Goal: Share content

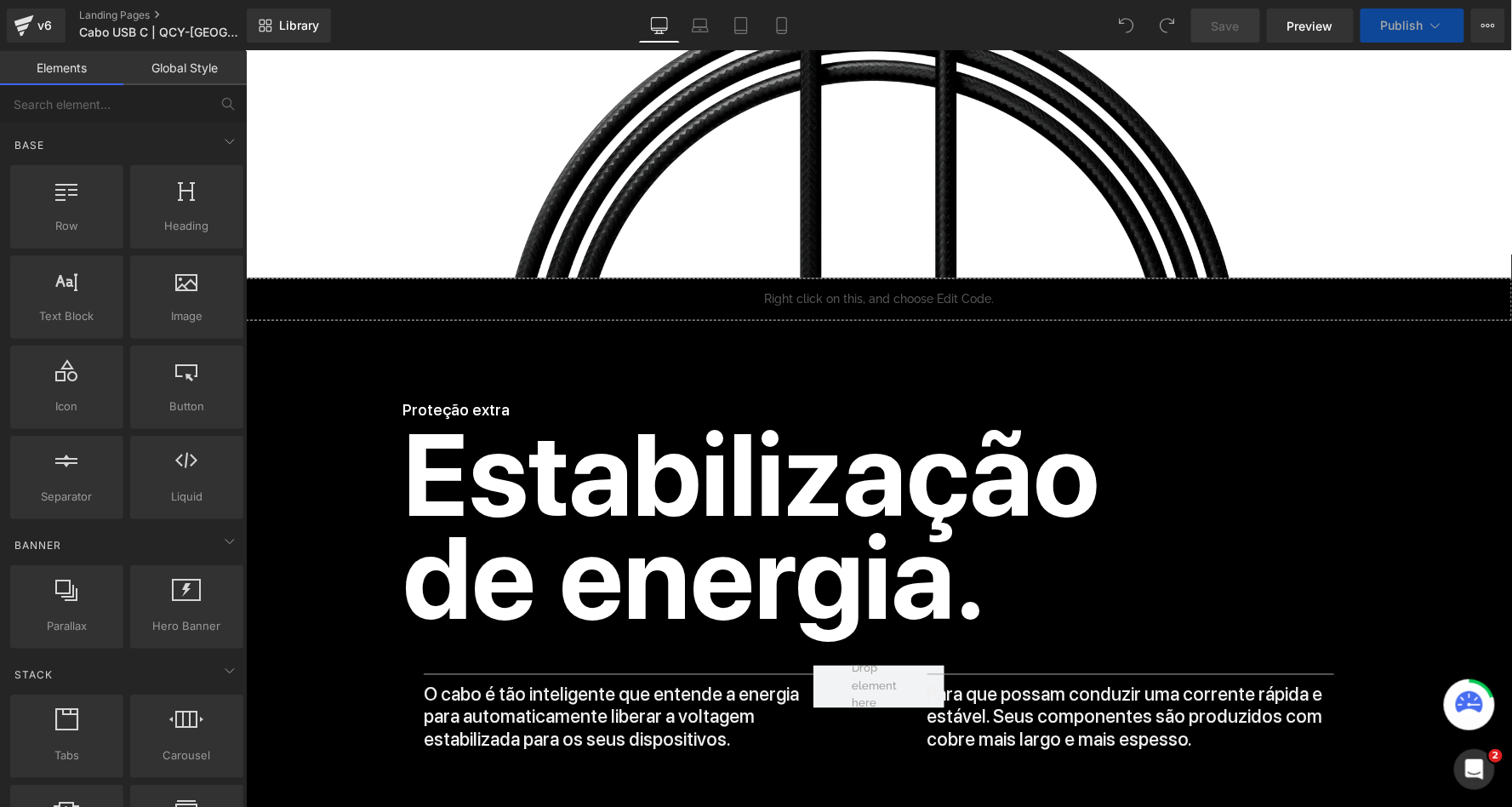
scroll to position [676, 0]
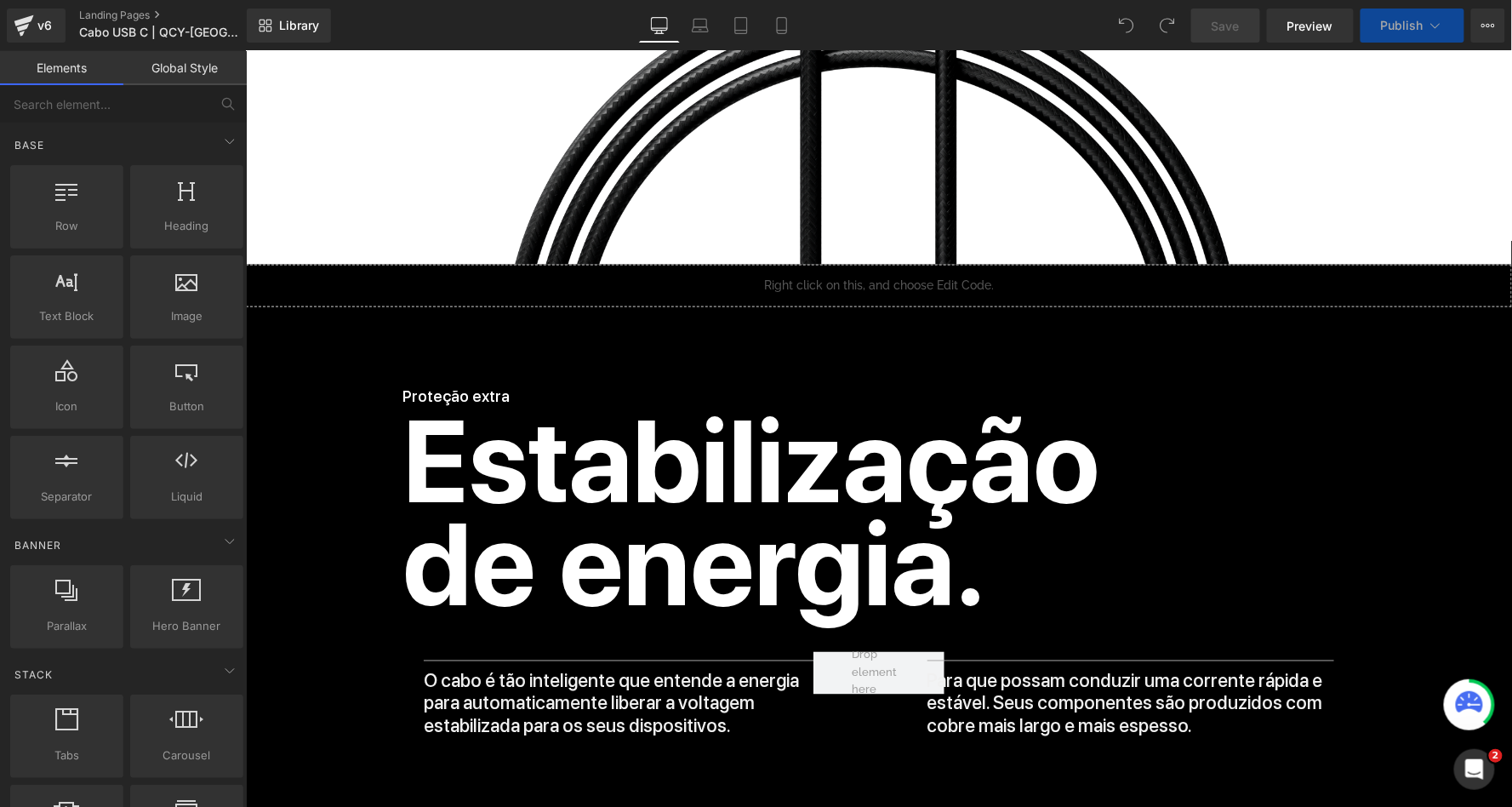
click at [916, 281] on div "Liquid" at bounding box center [878, 285] width 1266 height 43
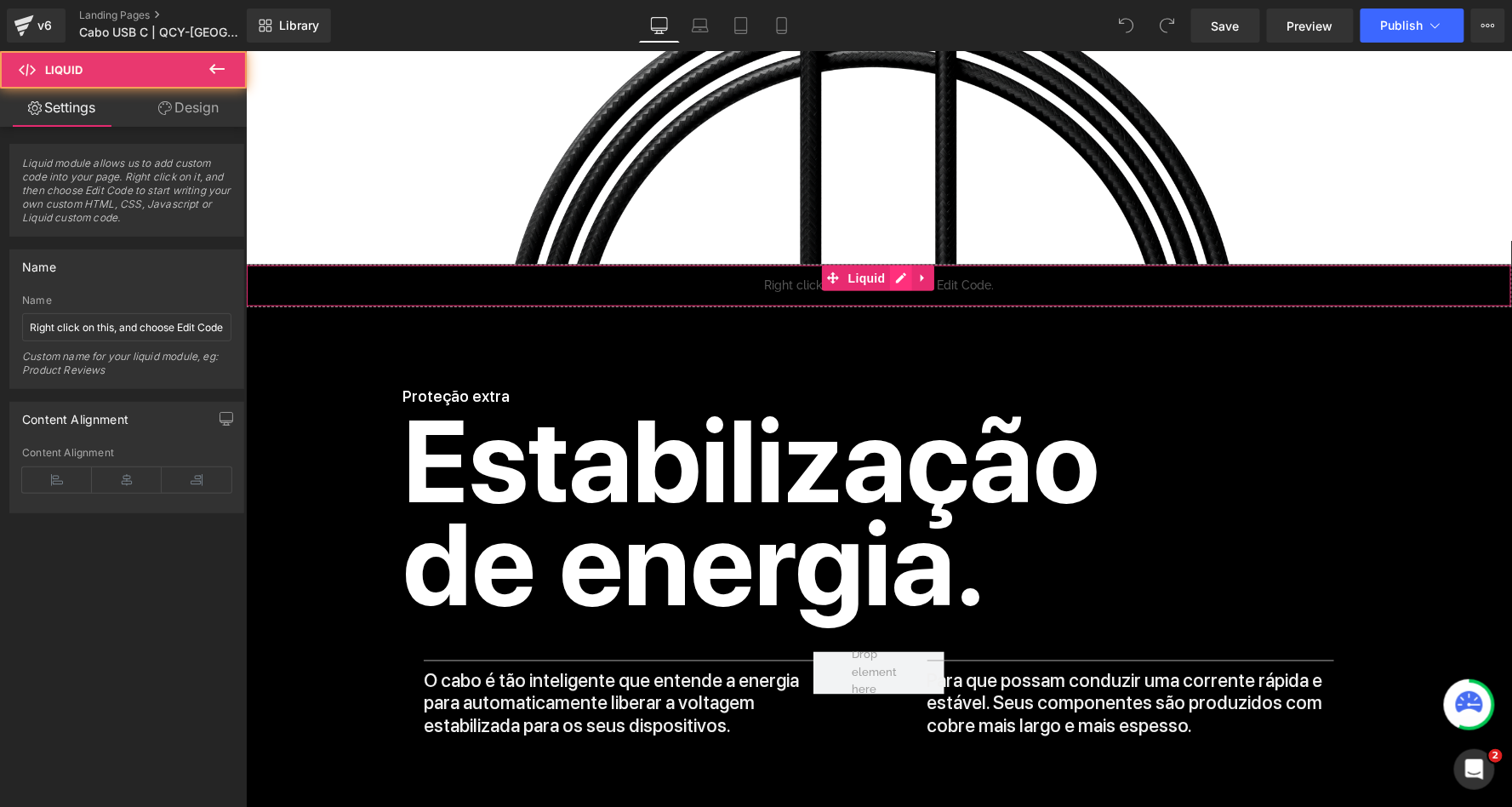
click at [902, 279] on div "Liquid" at bounding box center [878, 285] width 1266 height 43
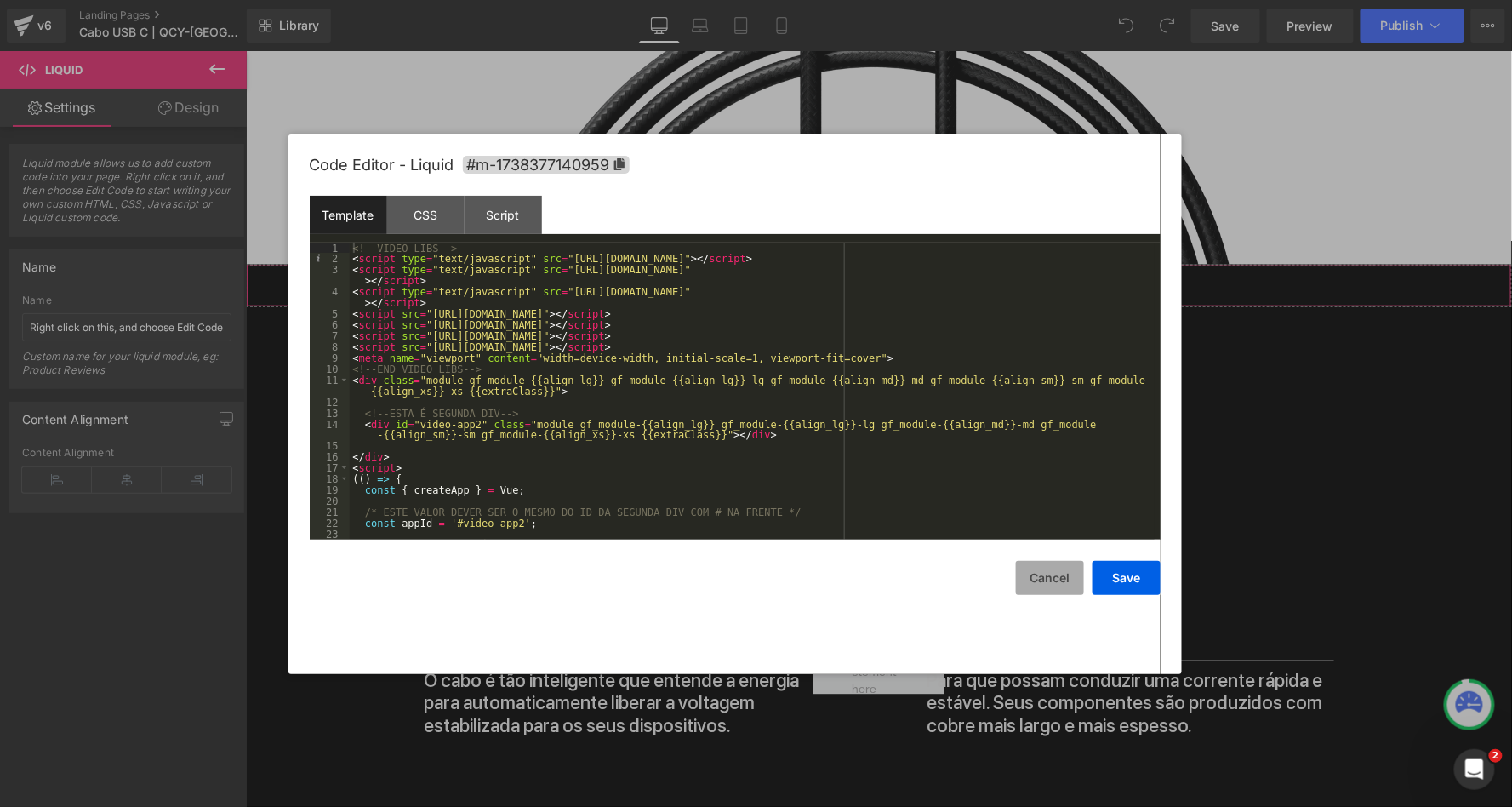
click at [1039, 576] on button "Cancel" at bounding box center [1049, 578] width 68 height 34
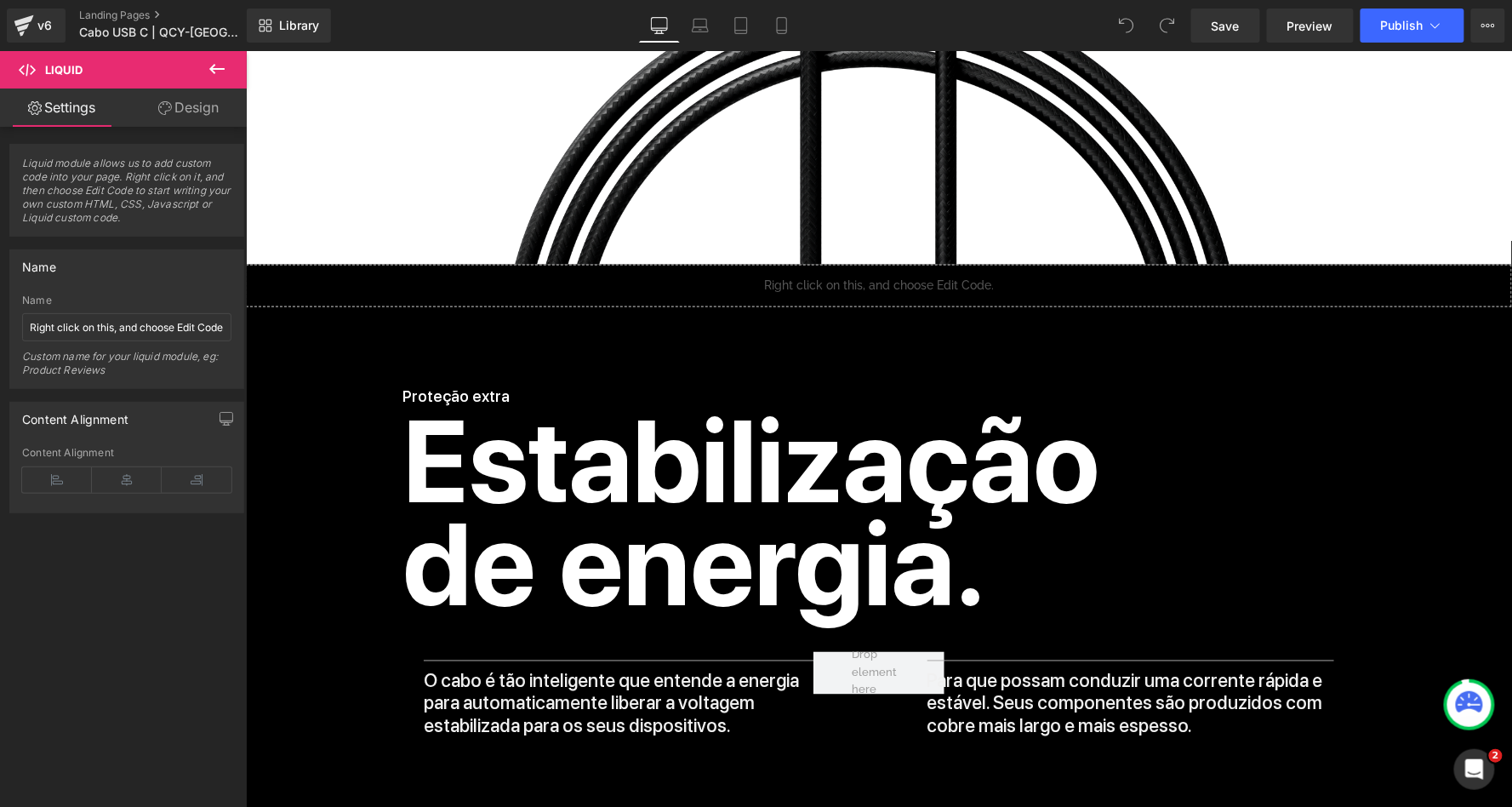
click at [228, 66] on button at bounding box center [217, 70] width 59 height 38
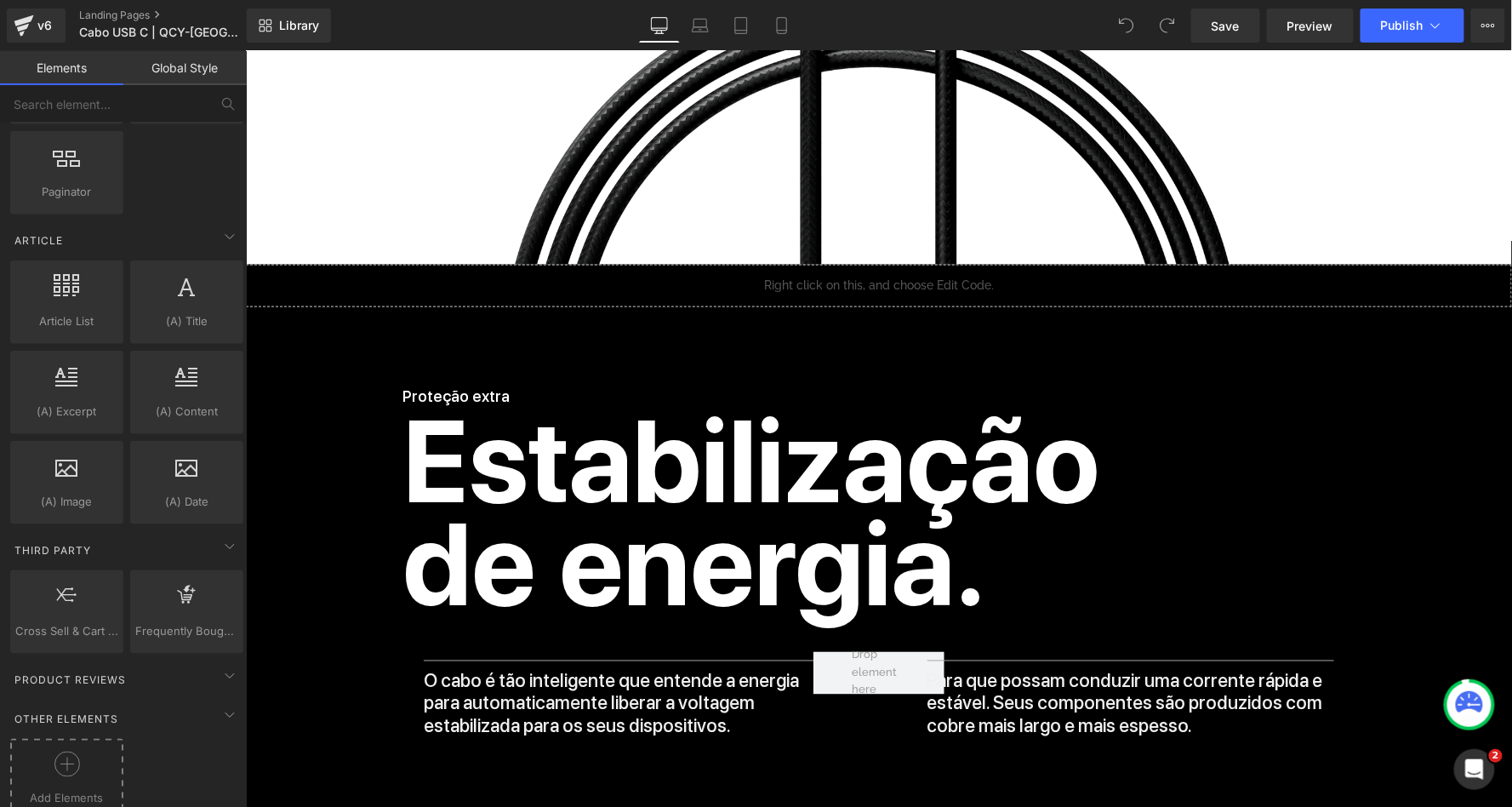
scroll to position [2861, 0]
click at [70, 752] on icon at bounding box center [67, 765] width 26 height 26
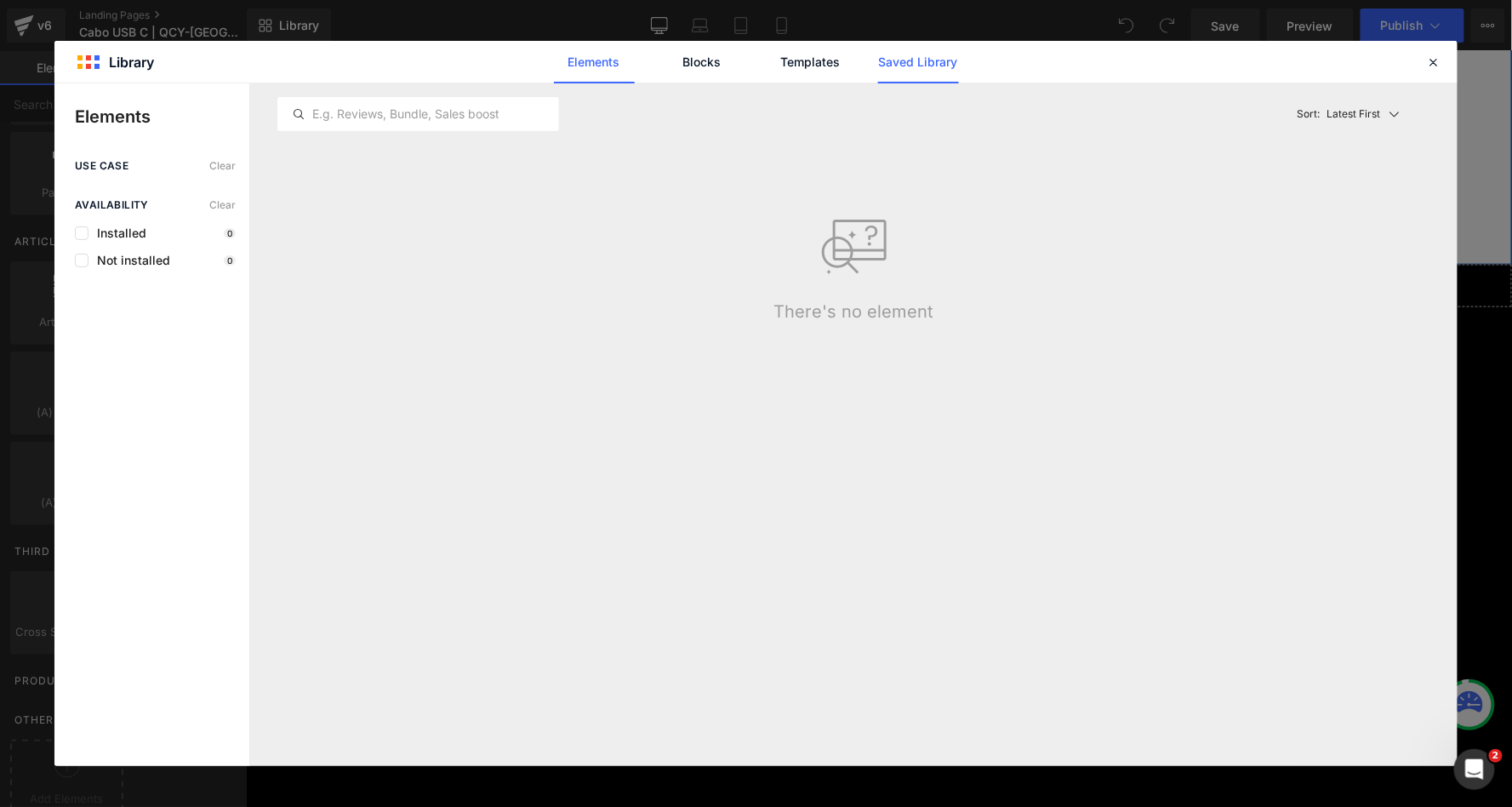
click at [909, 63] on link "Saved Library" at bounding box center [918, 61] width 81 height 43
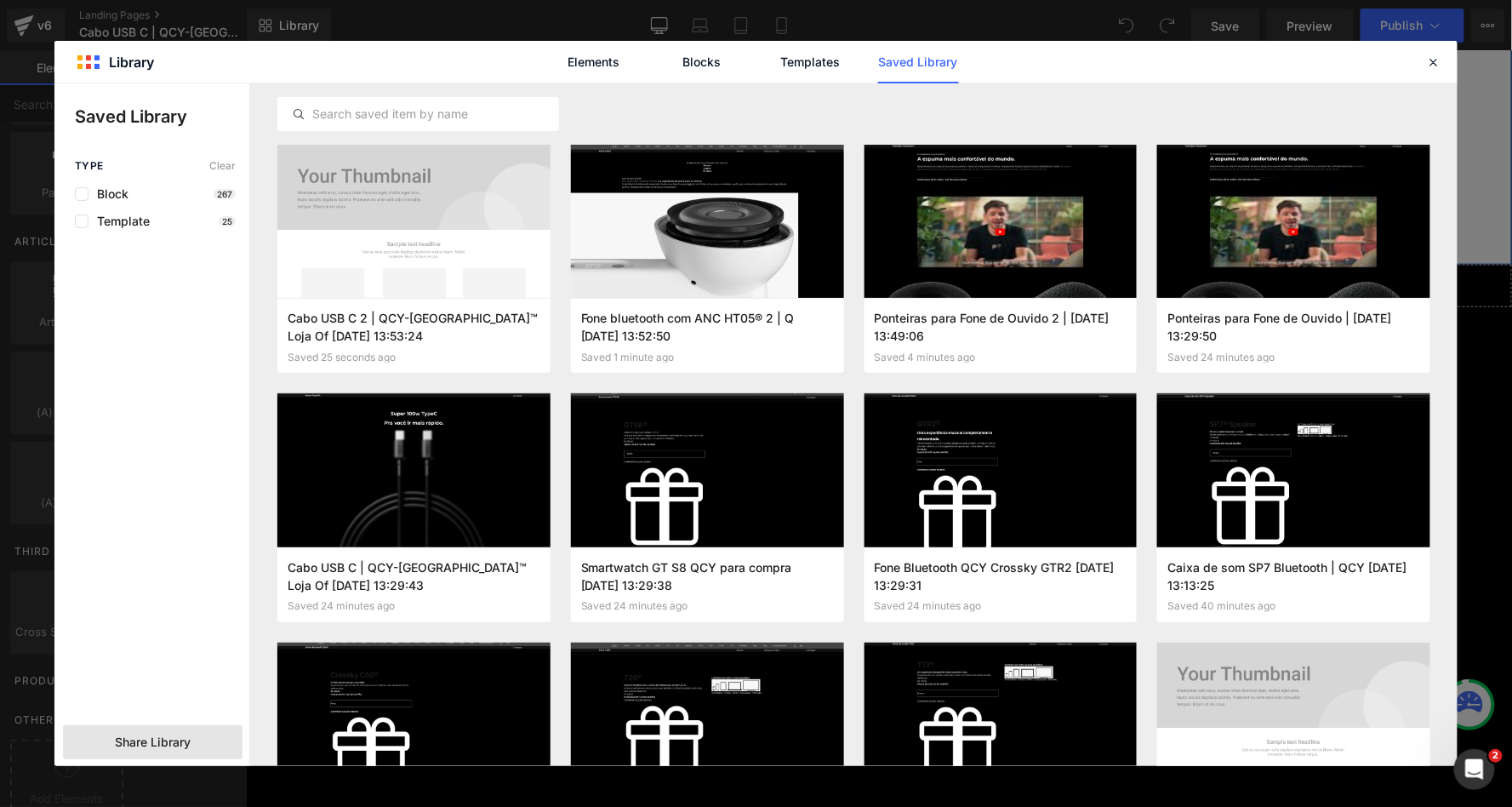
click at [186, 732] on div "Share Library" at bounding box center [153, 743] width 179 height 34
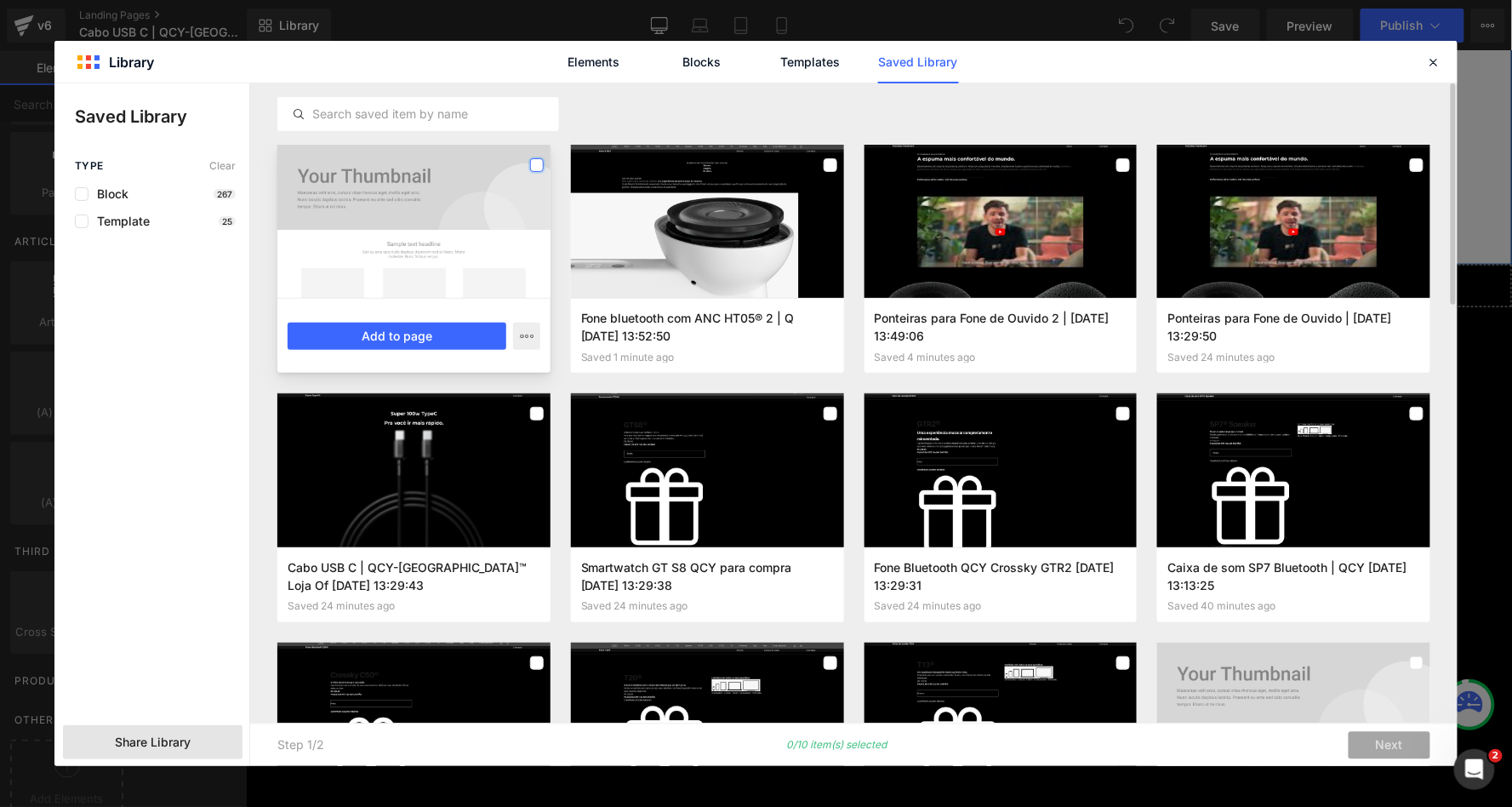
click at [539, 160] on label at bounding box center [537, 166] width 14 height 14
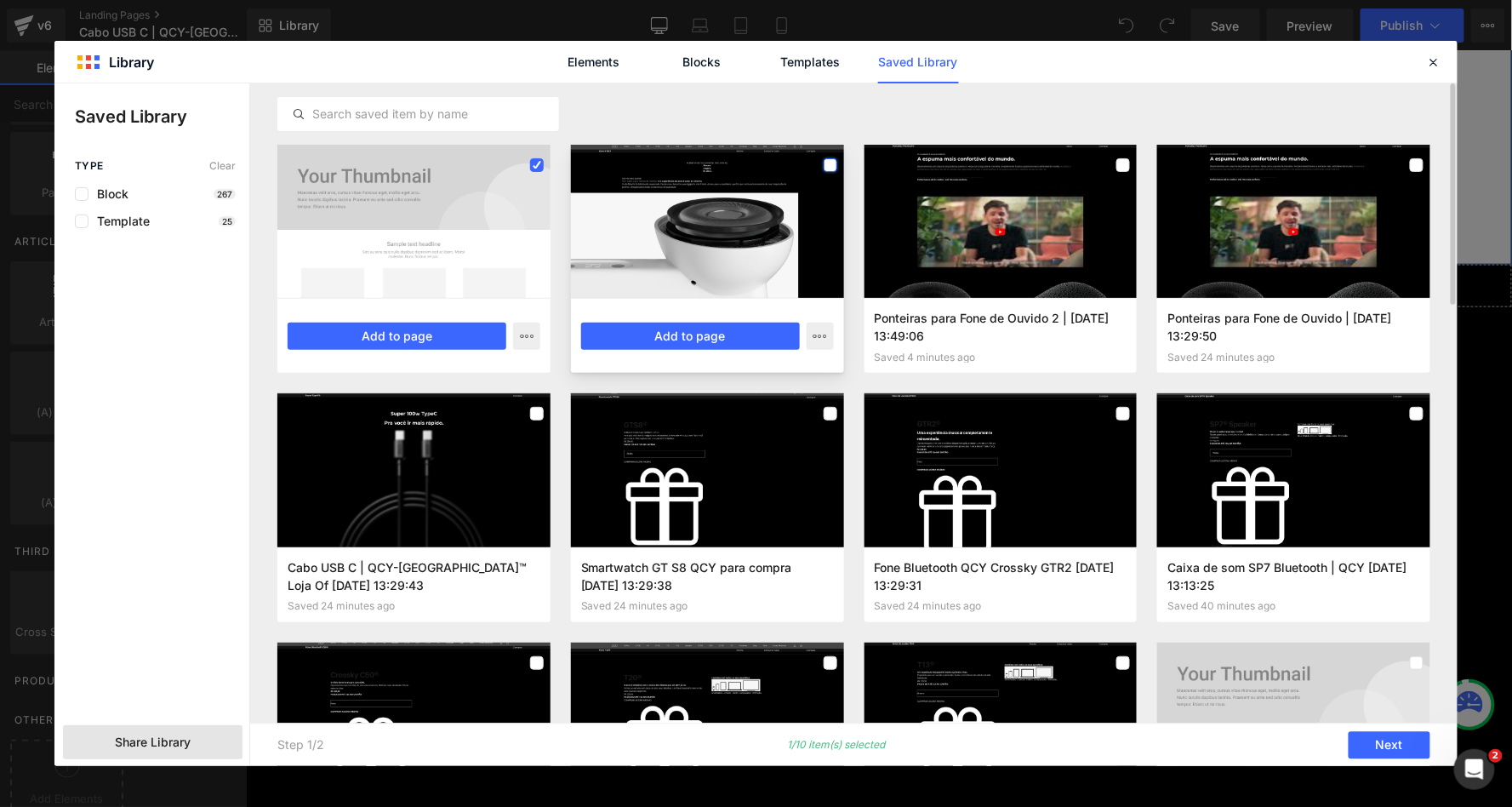
click at [825, 163] on label at bounding box center [830, 166] width 14 height 14
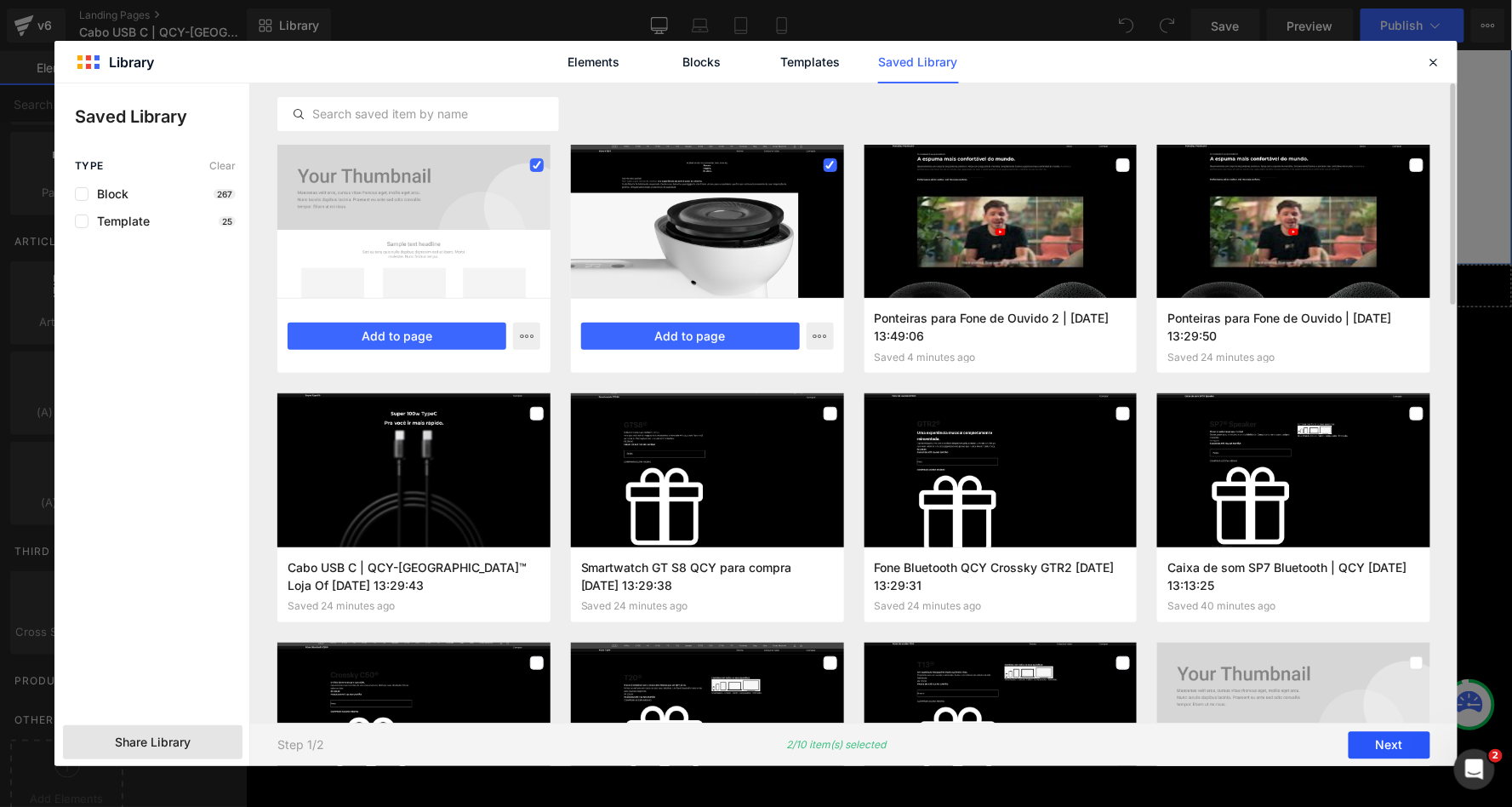
click at [1406, 745] on button "Next" at bounding box center [1389, 746] width 81 height 27
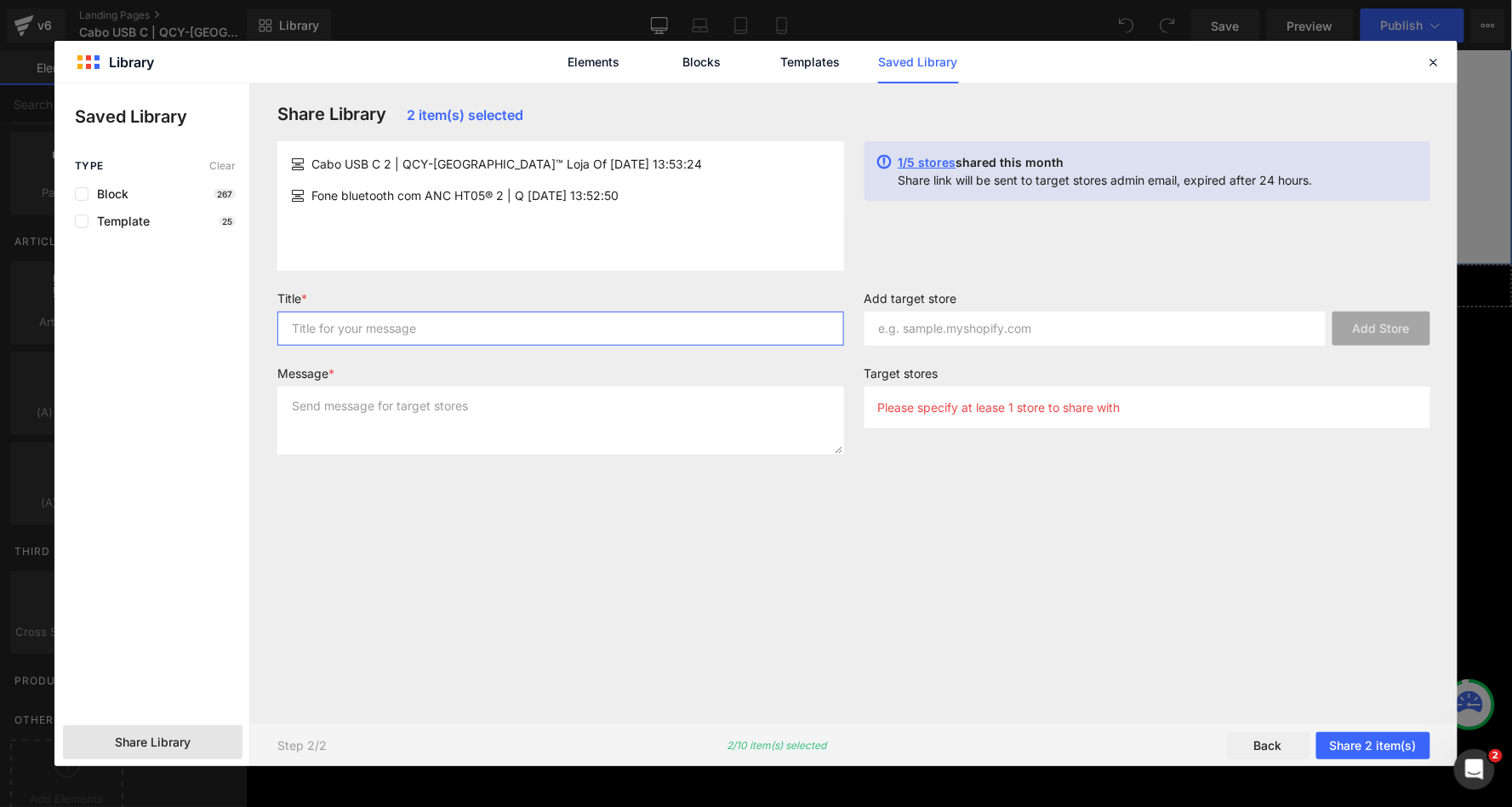
click at [659, 331] on input "text" at bounding box center [561, 328] width 567 height 34
type input "2"
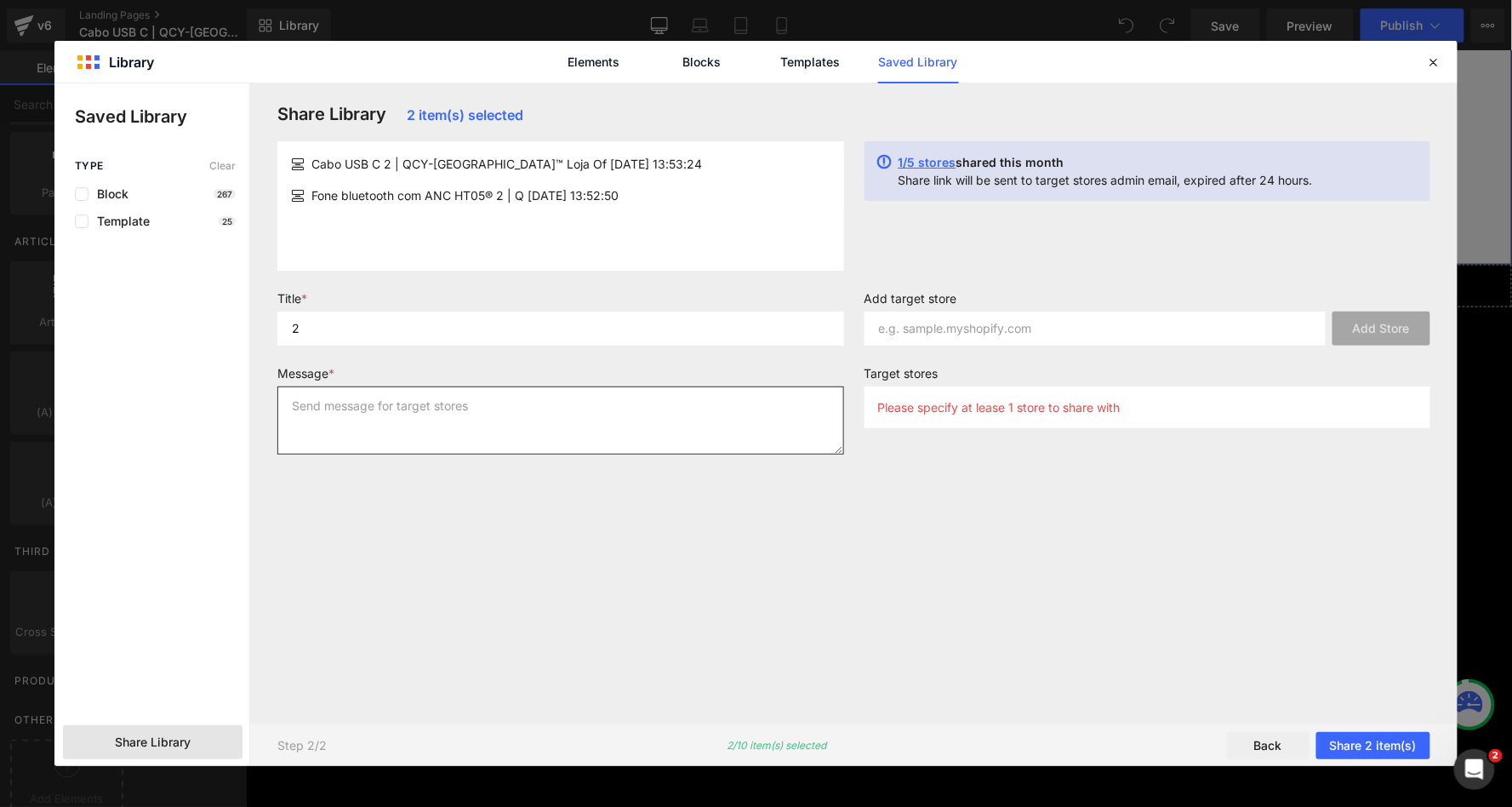
click at [585, 421] on textarea at bounding box center [561, 420] width 567 height 68
type textarea "2"
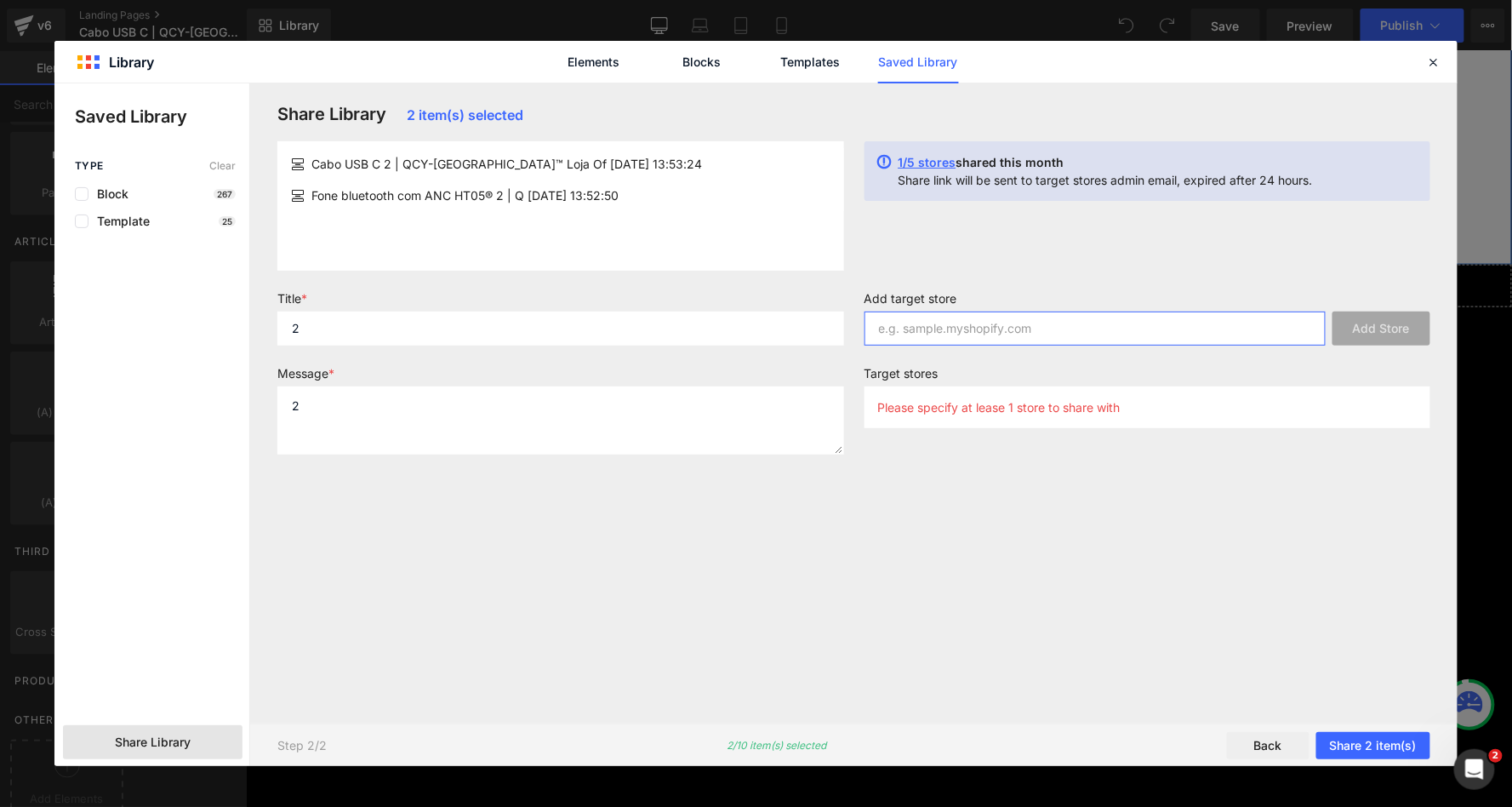
click at [943, 327] on input "text" at bounding box center [1096, 328] width 462 height 34
paste input "[DOMAIN_NAME]"
type input "[DOMAIN_NAME]"
click at [1353, 331] on button "Add Store" at bounding box center [1381, 328] width 98 height 34
click at [1385, 737] on button "Share 2 item(s)" at bounding box center [1373, 746] width 114 height 27
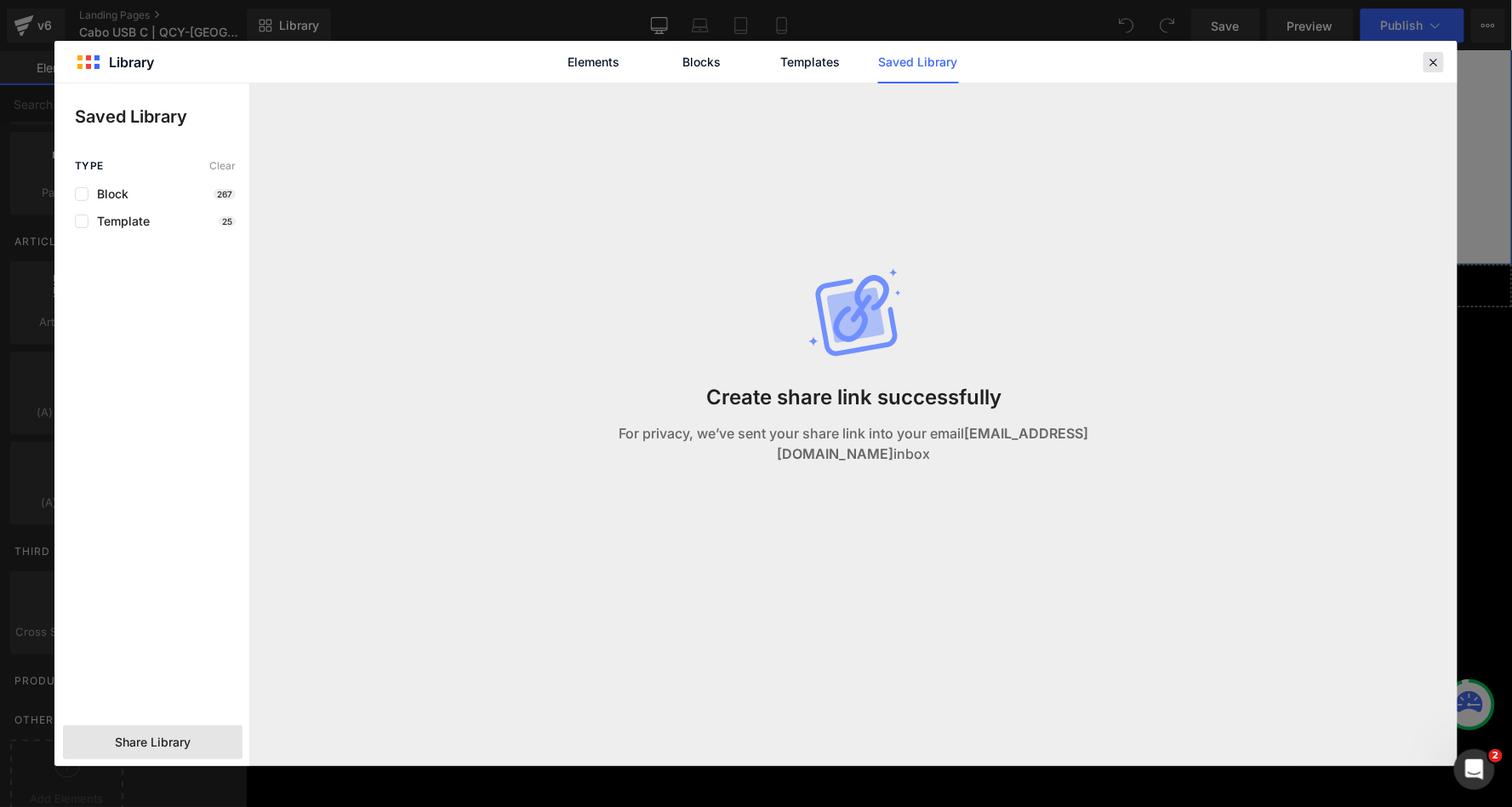
click at [1440, 63] on icon at bounding box center [1433, 61] width 15 height 15
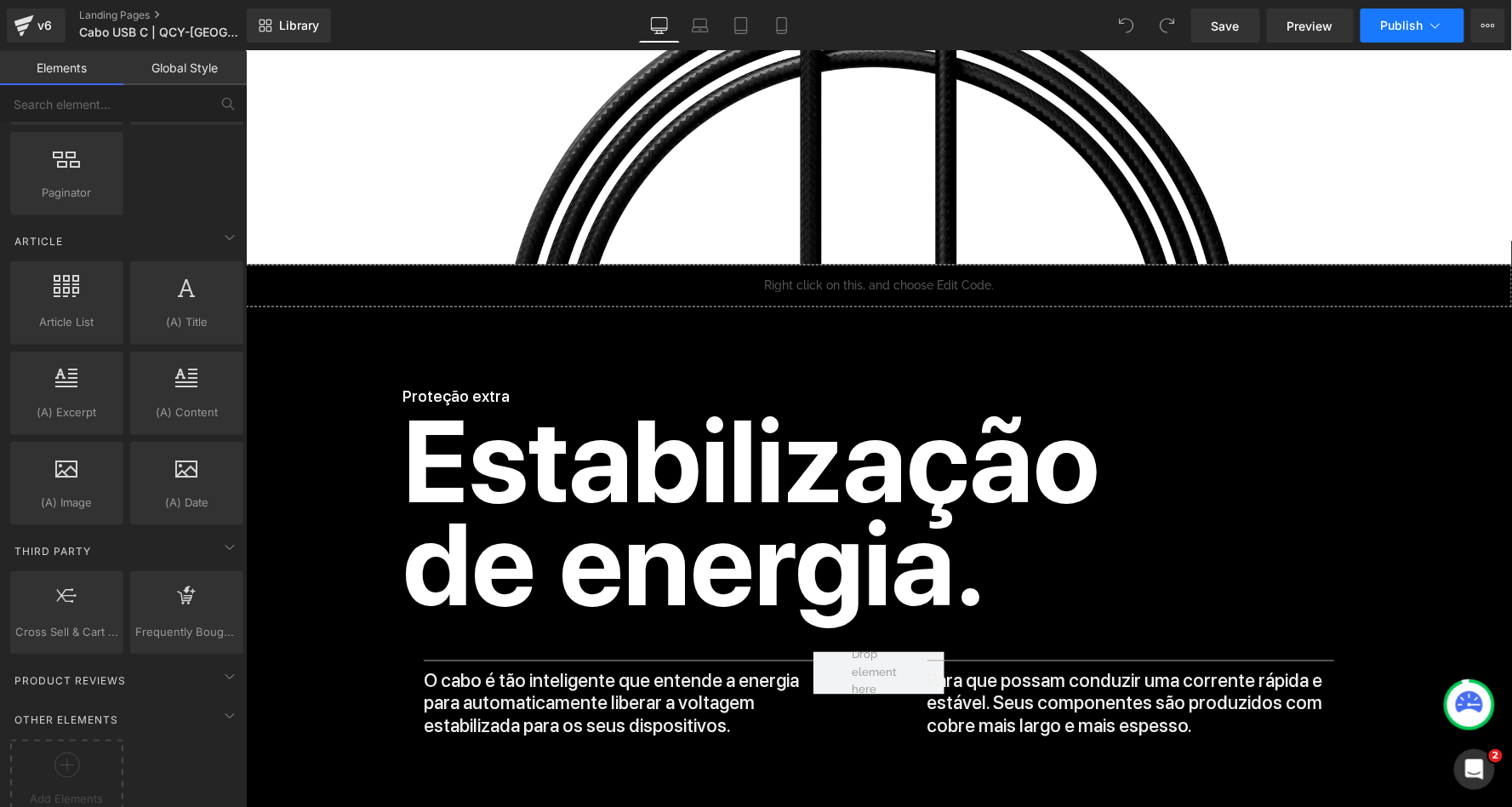
click at [1440, 20] on icon at bounding box center [1435, 25] width 17 height 17
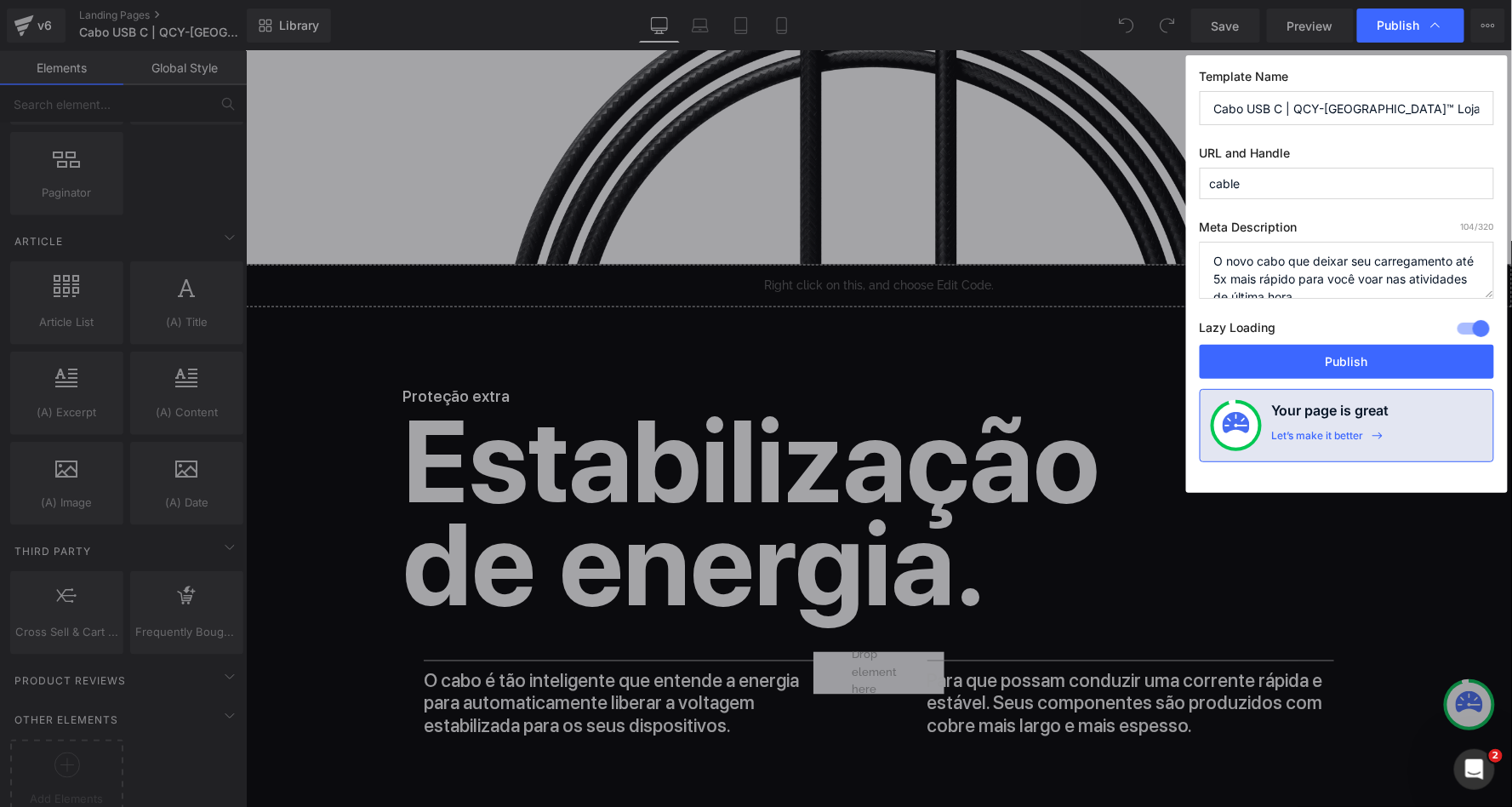
click at [1274, 275] on textarea "O novo cabo que deixar seu carregamento até 5x mais rápido para você voar nas a…" at bounding box center [1347, 271] width 294 height 58
click at [1371, 99] on input "Cabo USB C | QCY-[GEOGRAPHIC_DATA]™ Loja Oficial" at bounding box center [1347, 108] width 294 height 34
